Goal: Information Seeking & Learning: Learn about a topic

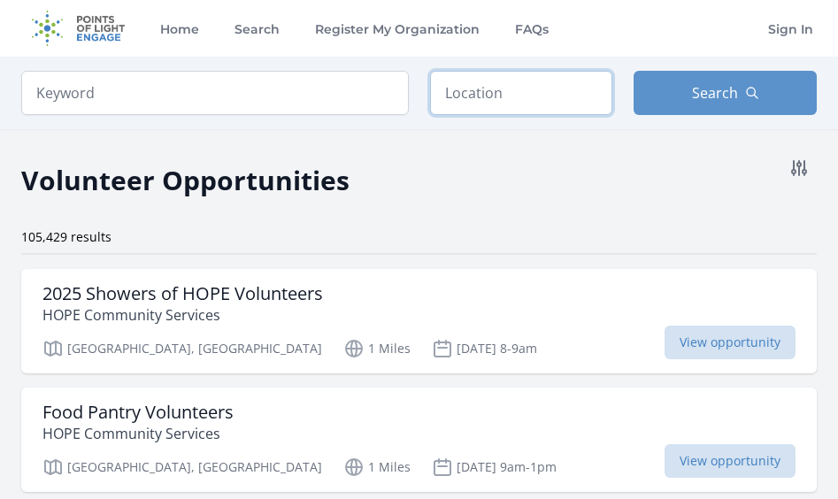
click at [472, 104] on input "text" at bounding box center [521, 93] width 183 height 44
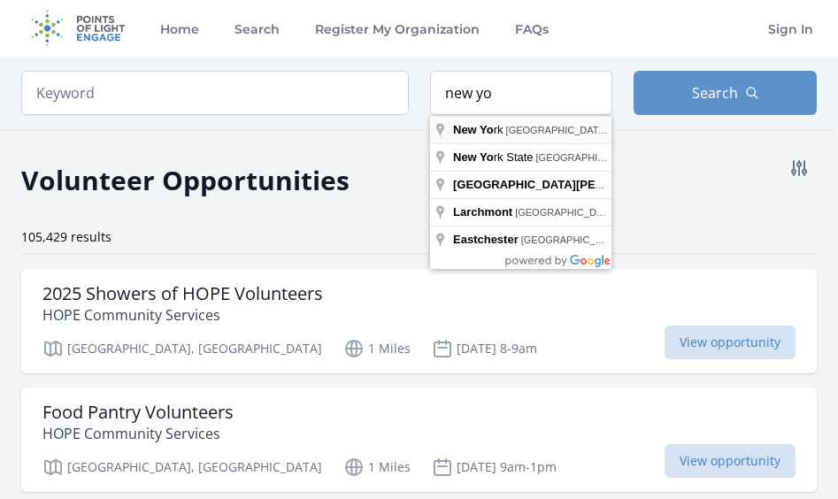
type input "[US_STATE], [GEOGRAPHIC_DATA], [GEOGRAPHIC_DATA]"
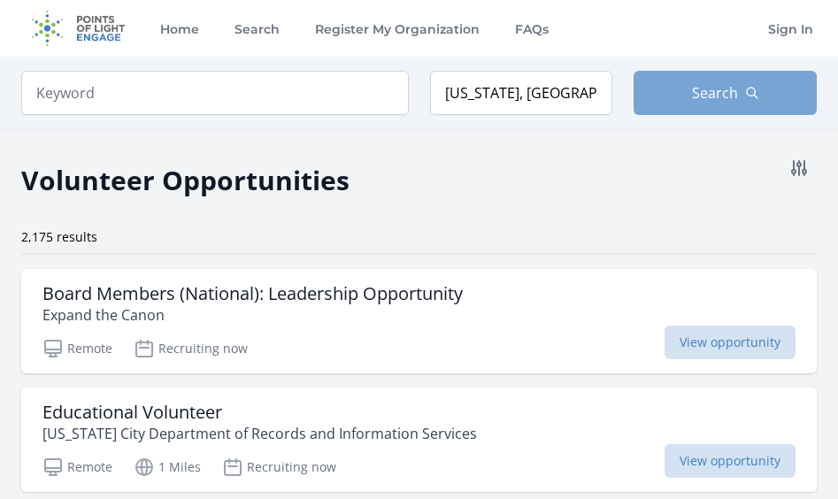
click at [715, 95] on span "Search" at bounding box center [715, 92] width 46 height 21
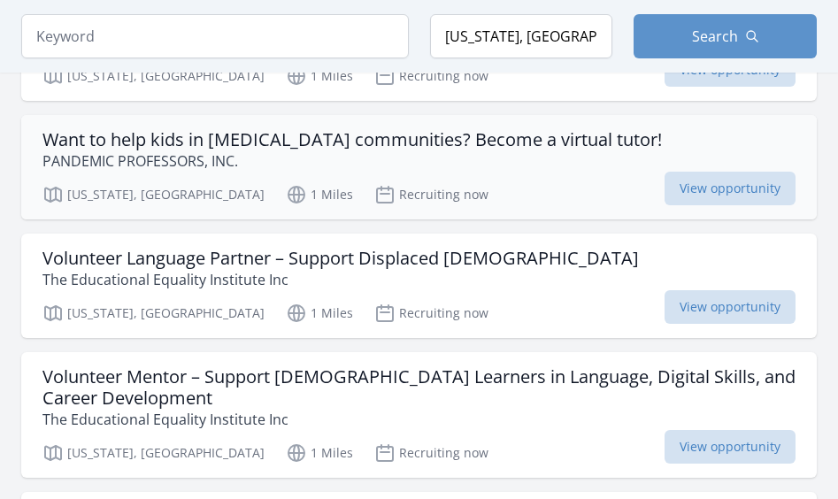
scroll to position [1365, 0]
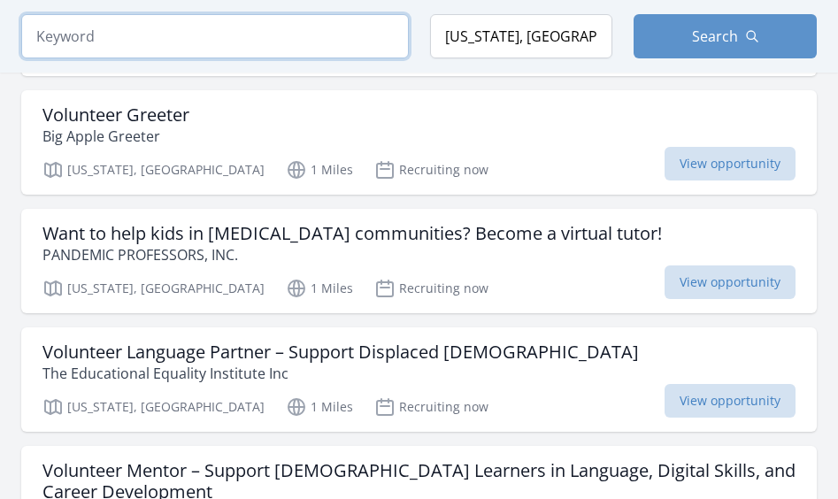
click at [291, 33] on input "search" at bounding box center [215, 36] width 388 height 44
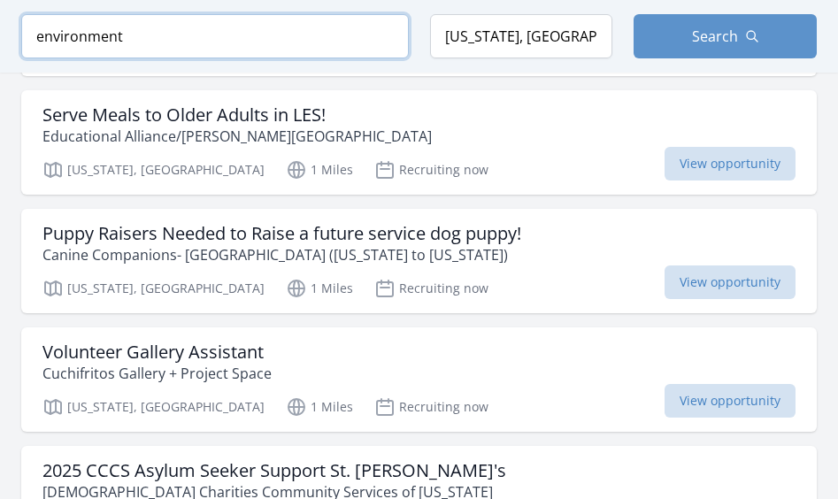
type input "environment"
click button "submit" at bounding box center [0, 0] width 0 height 0
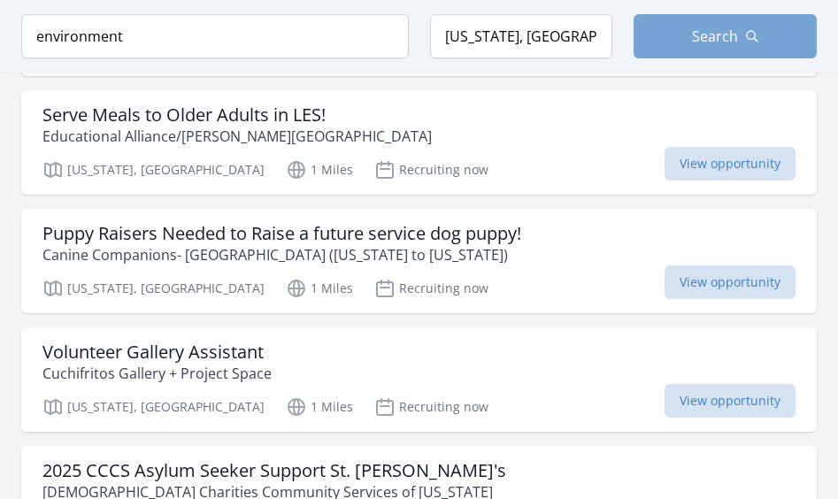
click at [648, 44] on button "Search" at bounding box center [725, 36] width 183 height 44
